Goal: Task Accomplishment & Management: Manage account settings

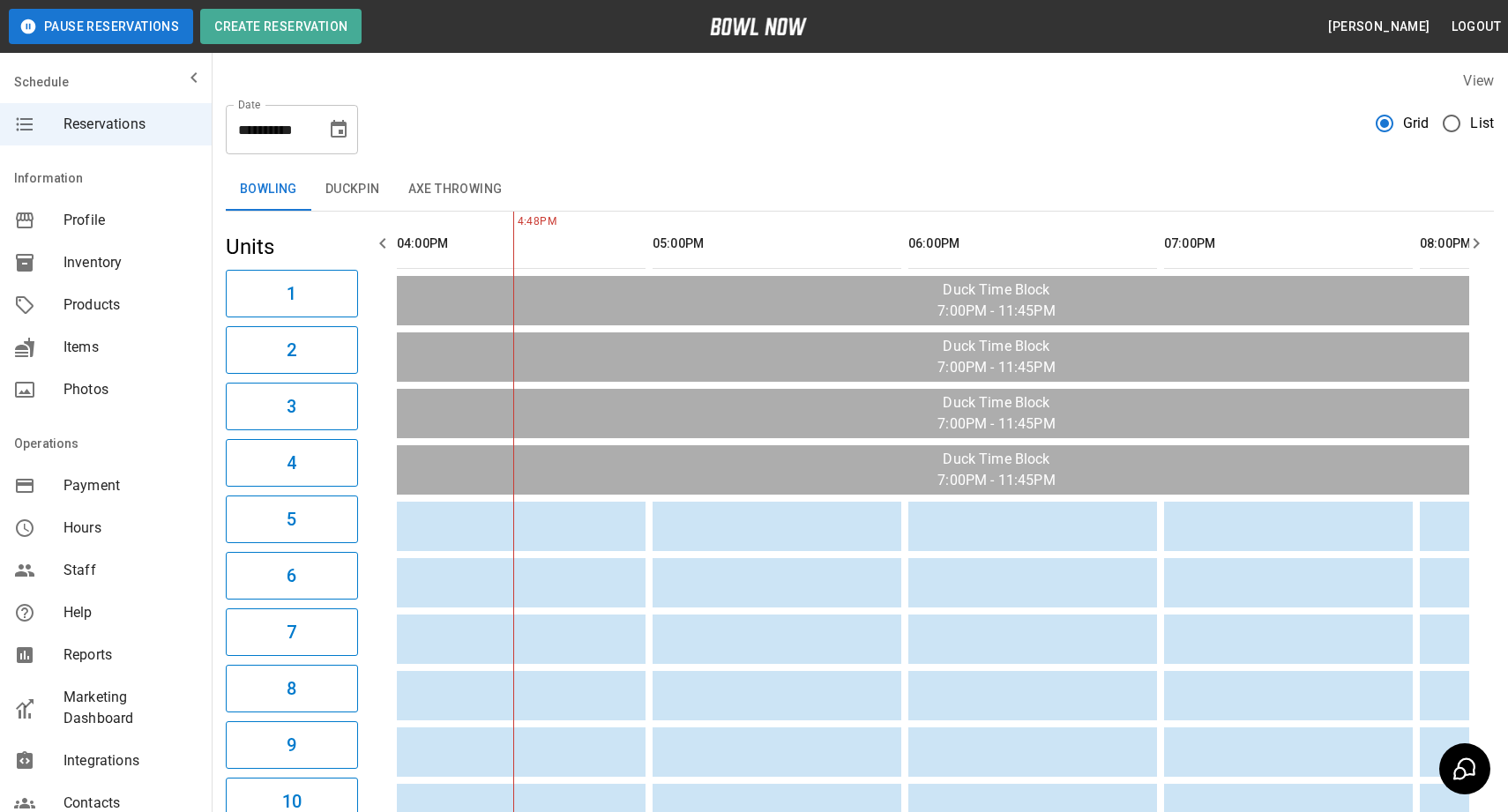
scroll to position [246, 0]
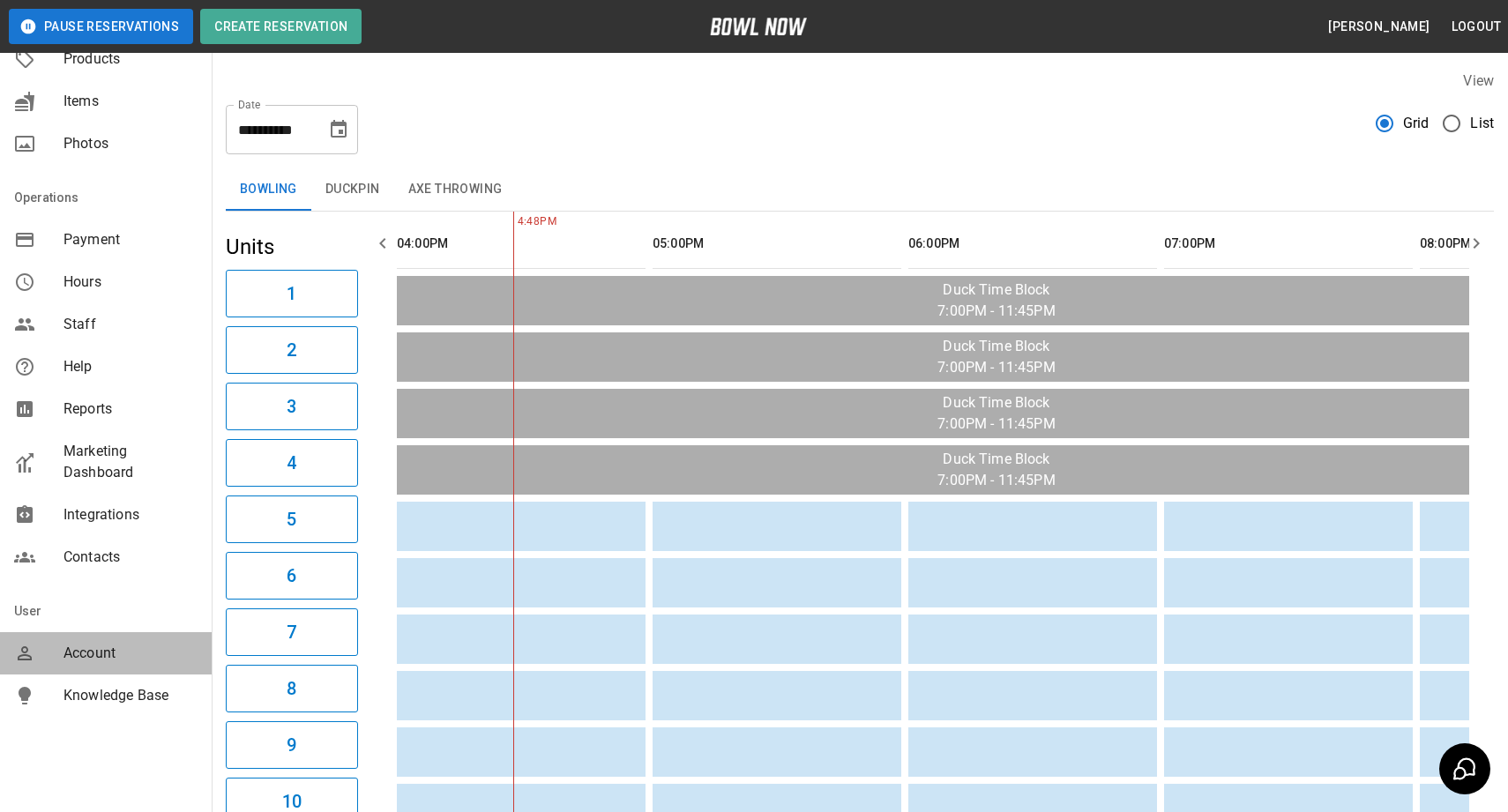
click at [114, 649] on span "Account" at bounding box center [130, 653] width 134 height 21
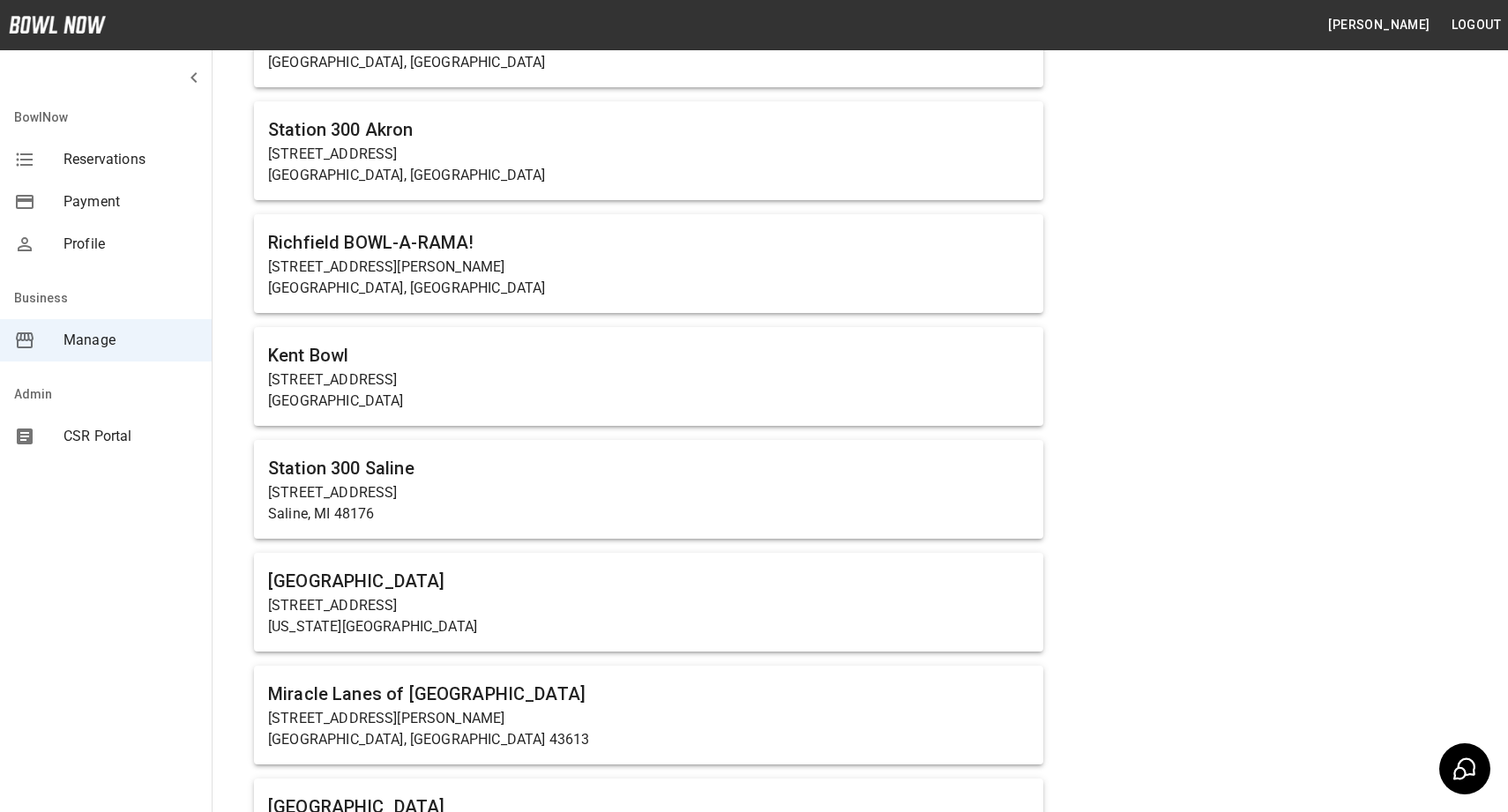
scroll to position [622, 0]
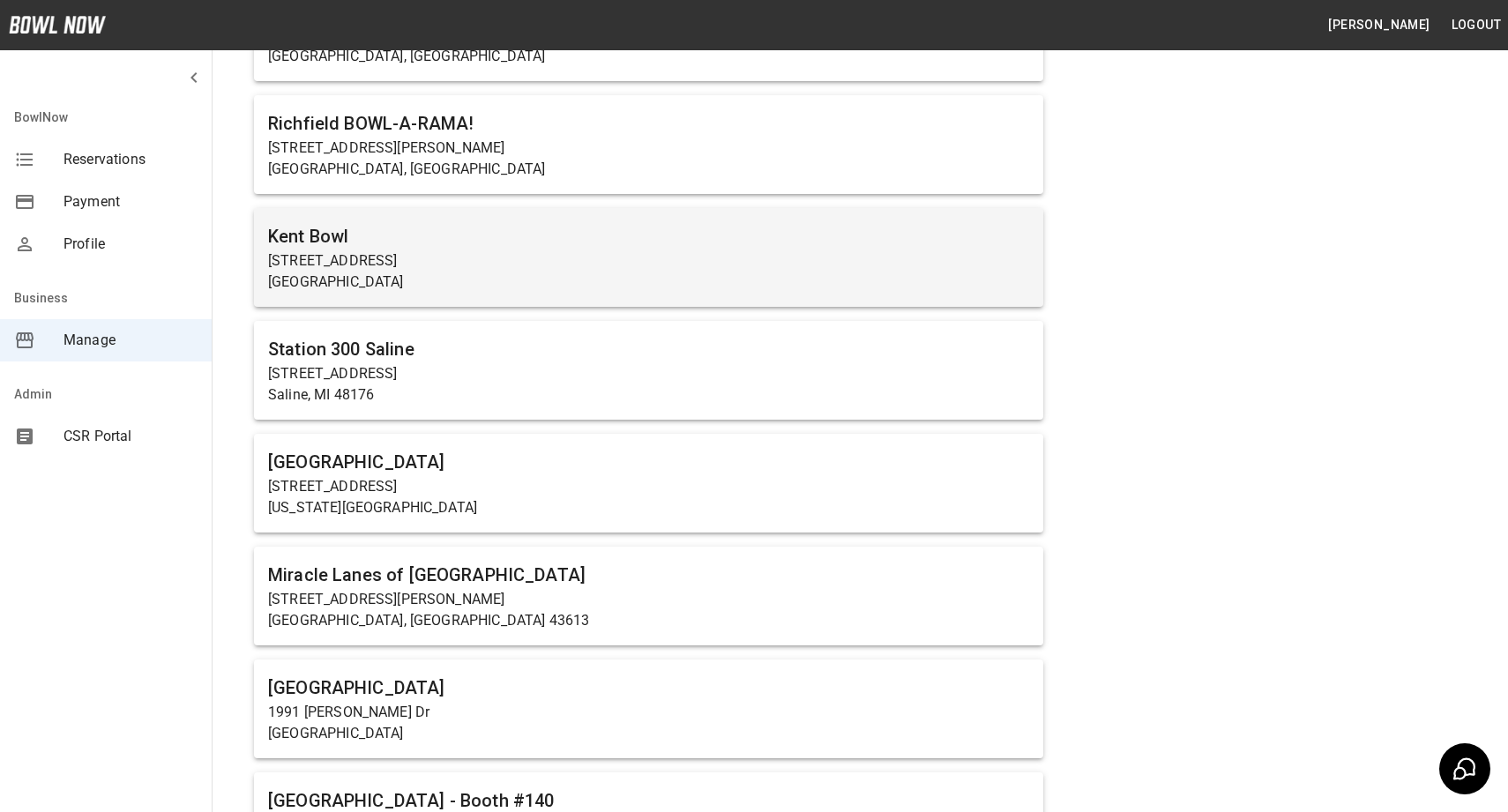
click at [462, 232] on h6 "Kent Bowl" at bounding box center [649, 236] width 761 height 28
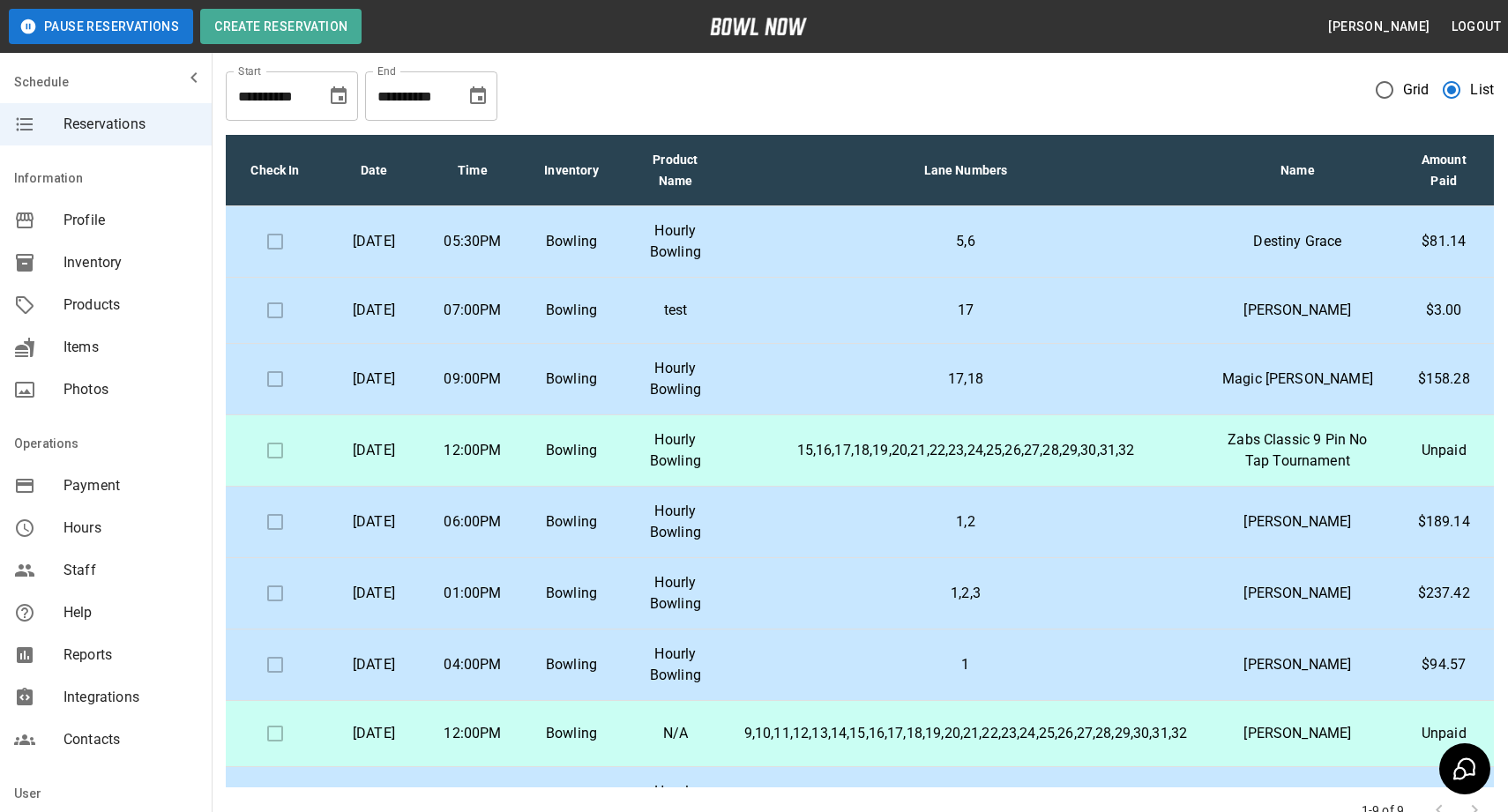
scroll to position [35, 0]
click at [1189, 312] on p "17" at bounding box center [966, 310] width 444 height 21
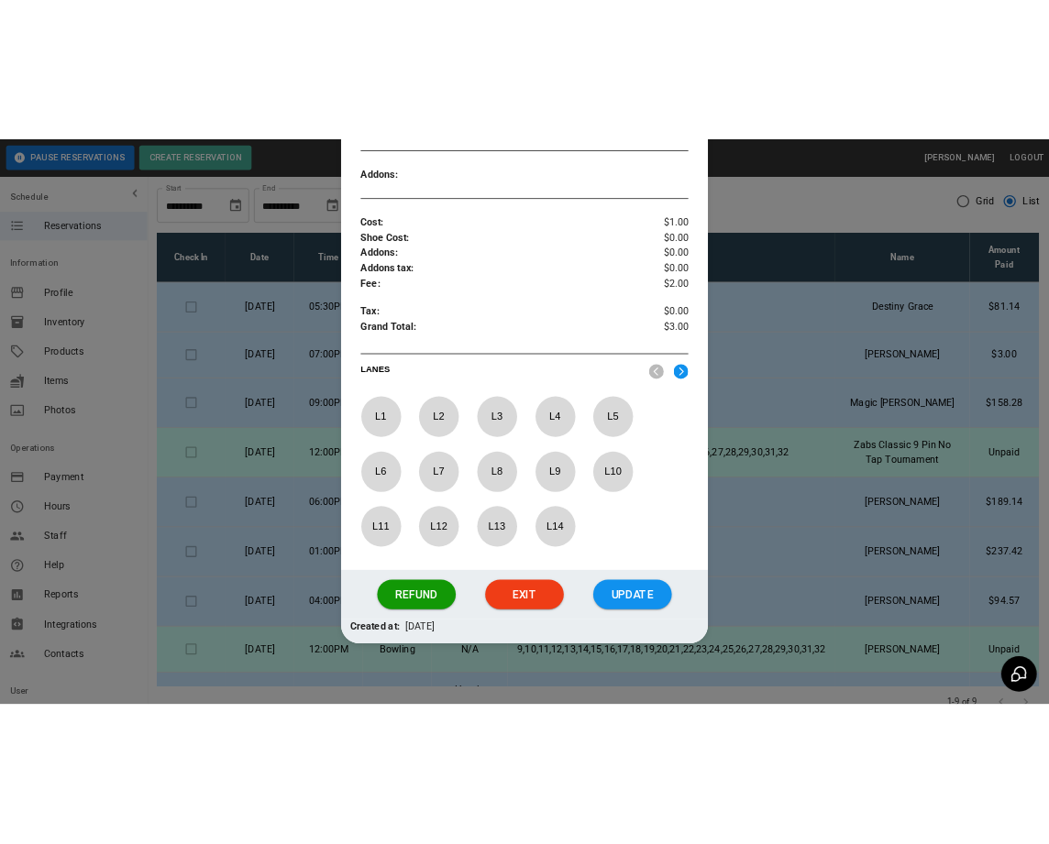
scroll to position [506, 0]
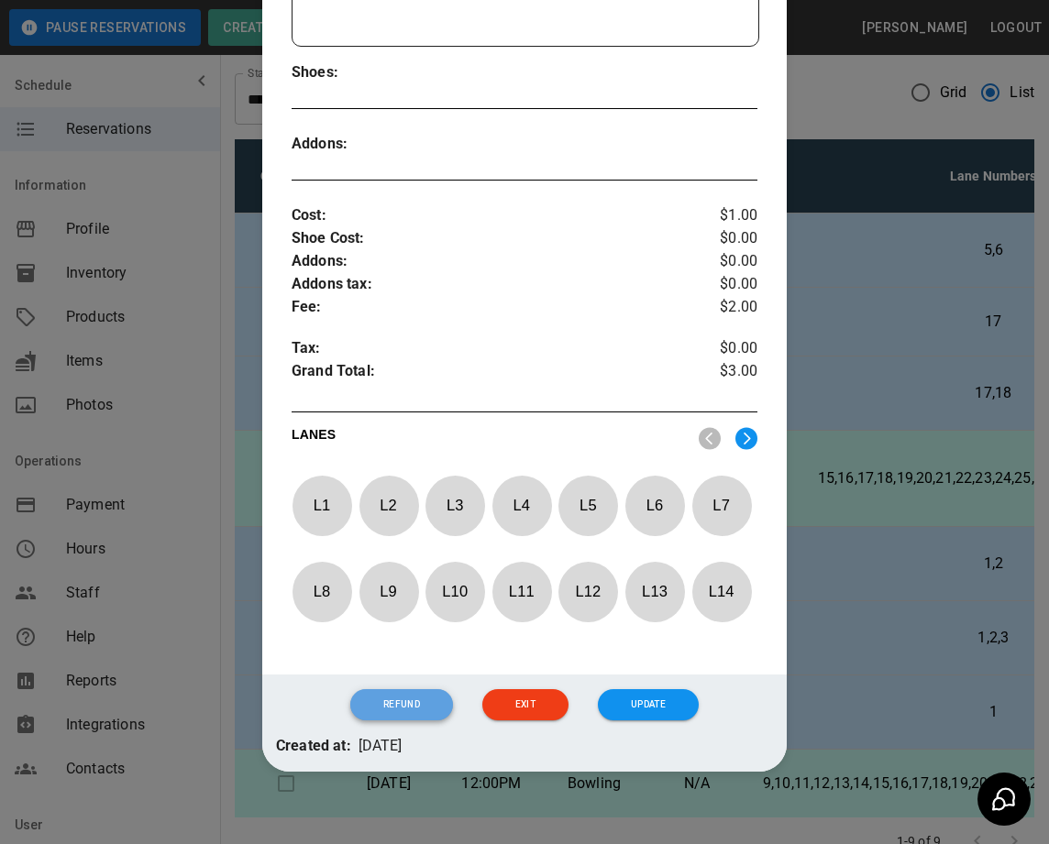
click at [413, 691] on button "Refund" at bounding box center [401, 704] width 103 height 31
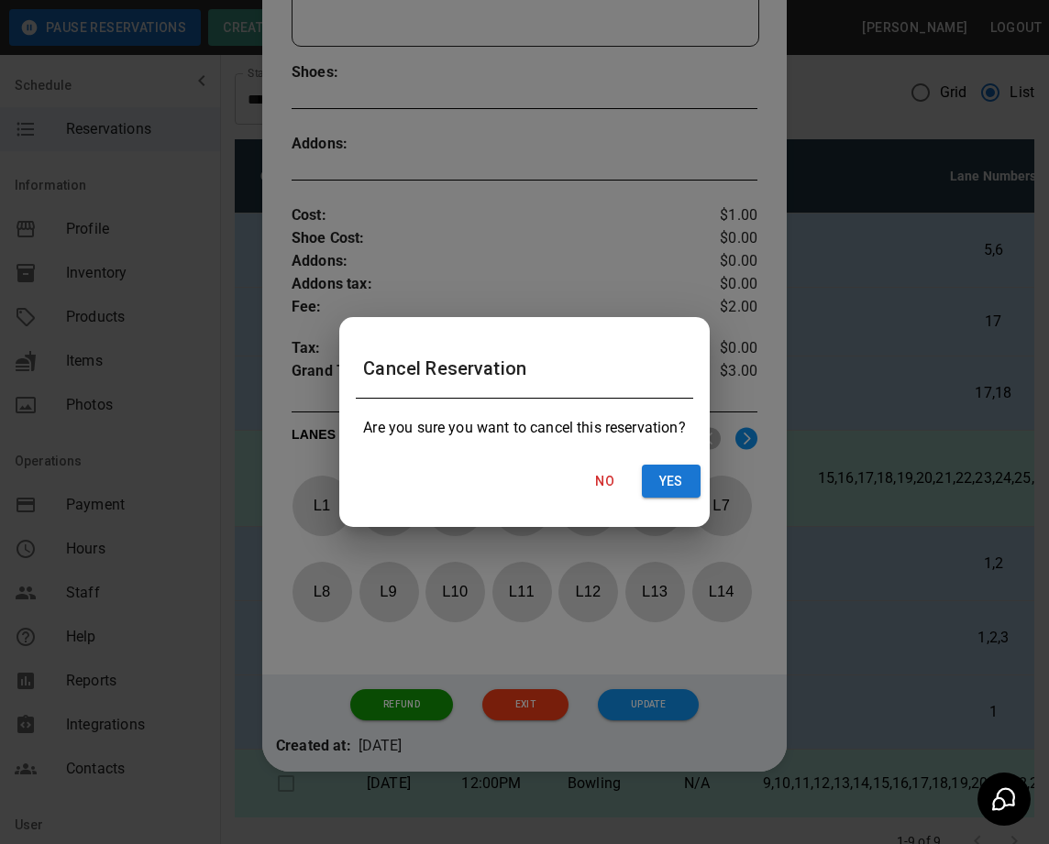
click at [683, 498] on div "No Yes" at bounding box center [524, 481] width 366 height 49
click at [682, 489] on button "Yes" at bounding box center [671, 482] width 59 height 34
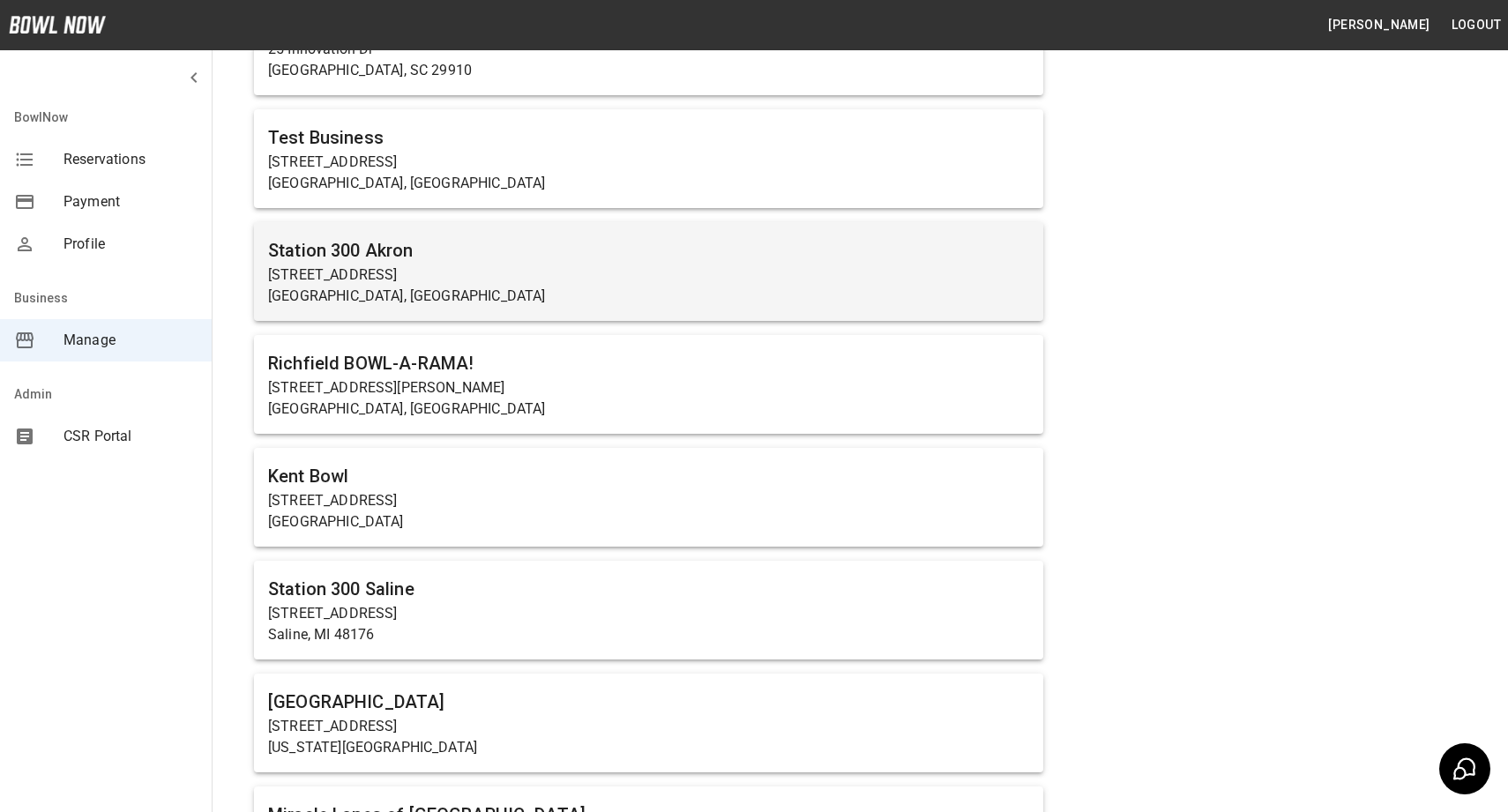
scroll to position [479, 0]
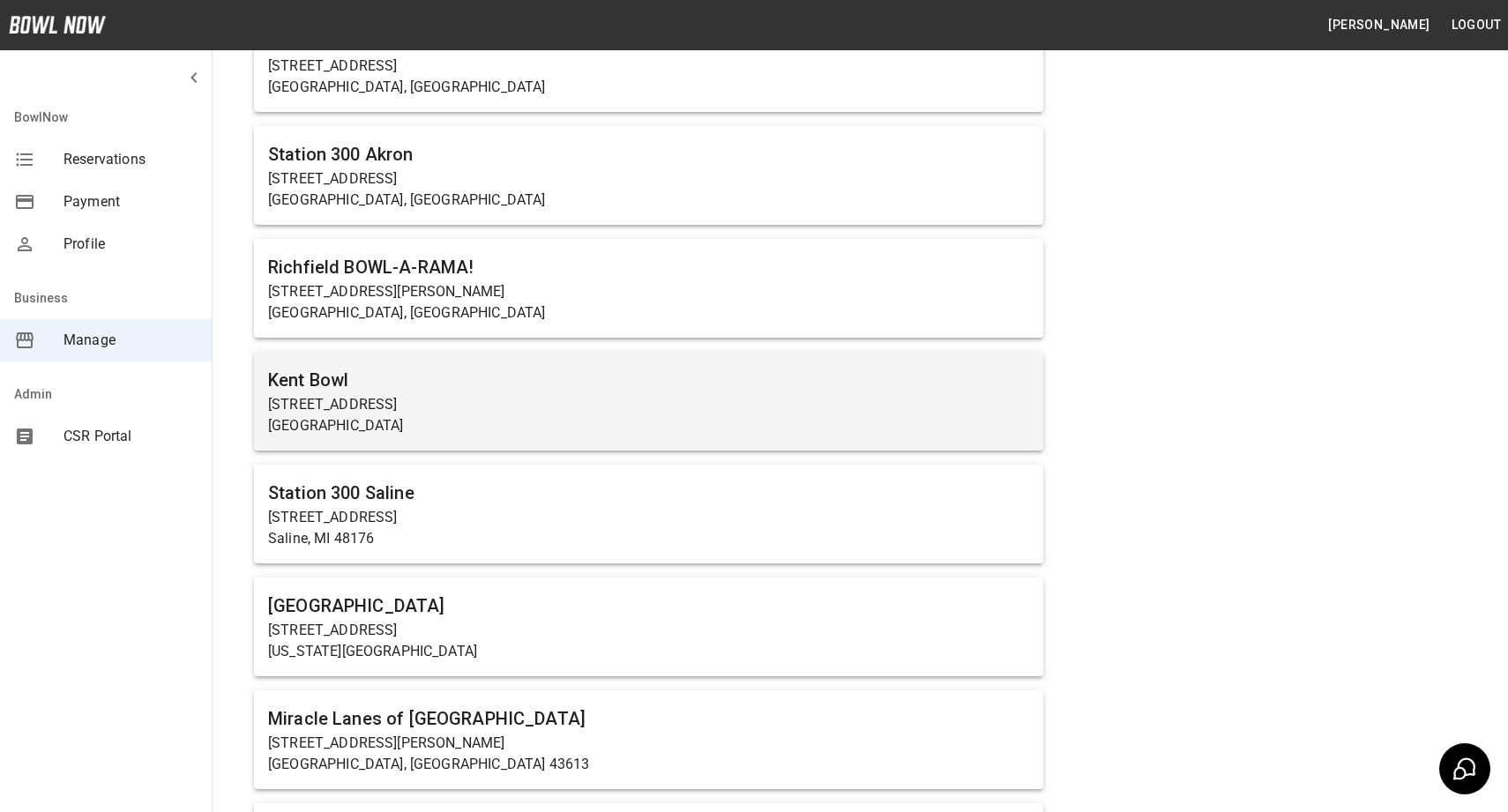
click at [511, 426] on p "[GEOGRAPHIC_DATA]" at bounding box center [649, 426] width 761 height 21
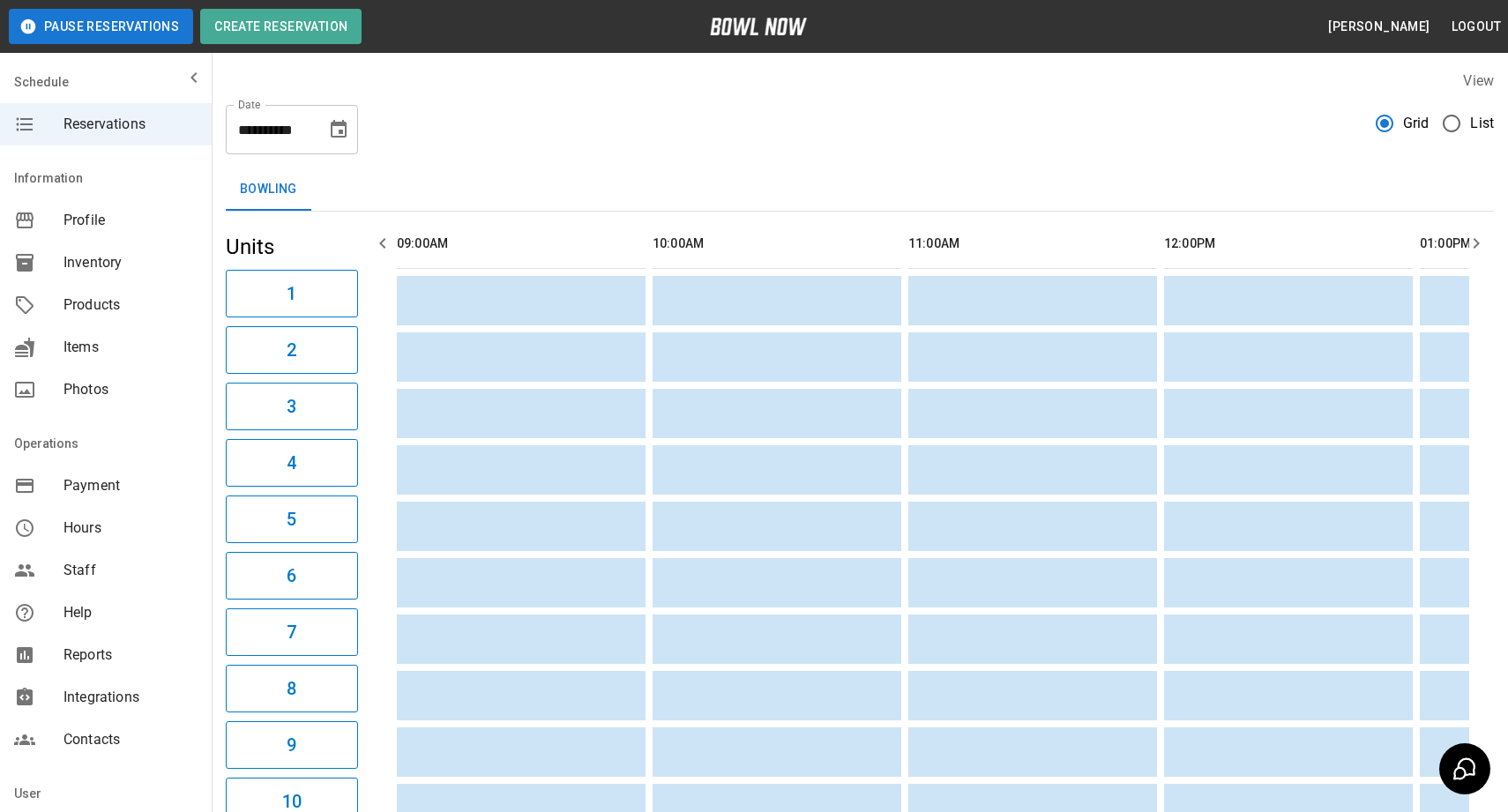
scroll to position [0, 1791]
